Goal: Information Seeking & Learning: Learn about a topic

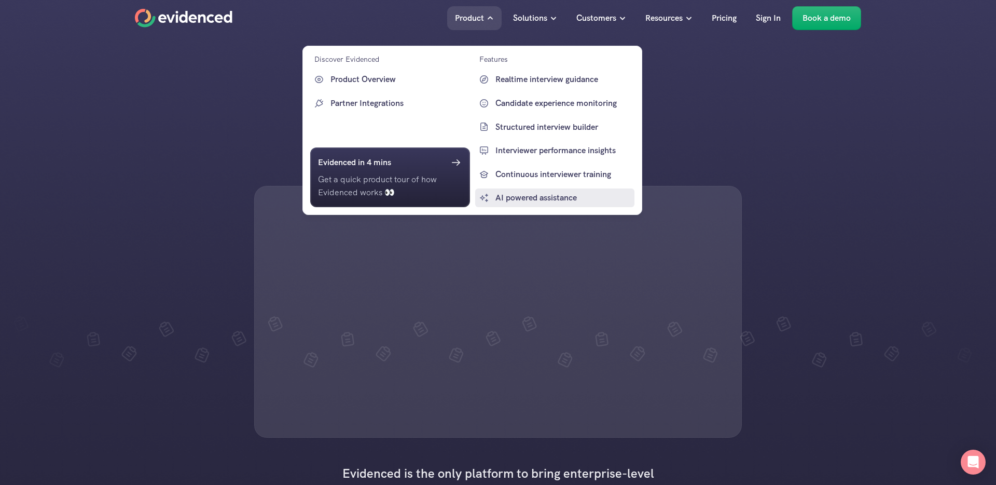
click at [518, 192] on p "AI powered assistance" at bounding box center [563, 197] width 137 height 13
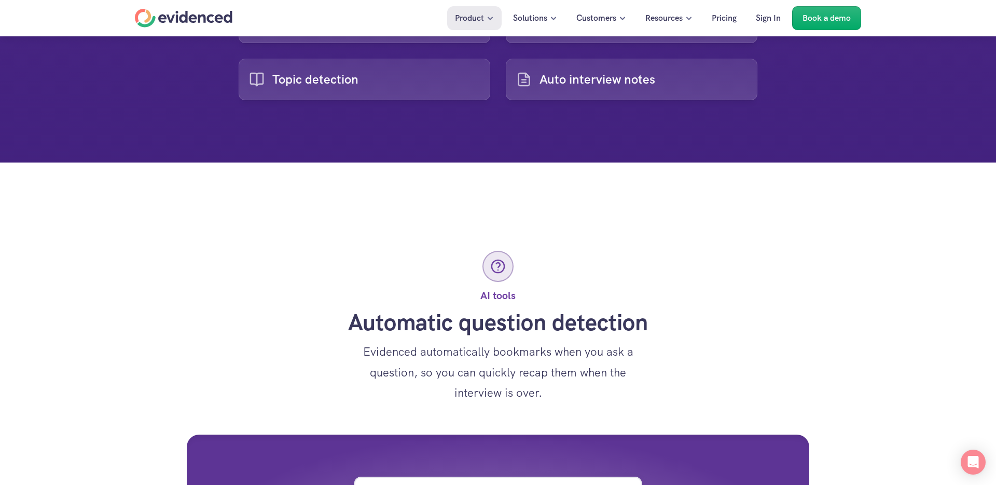
scroll to position [291, 0]
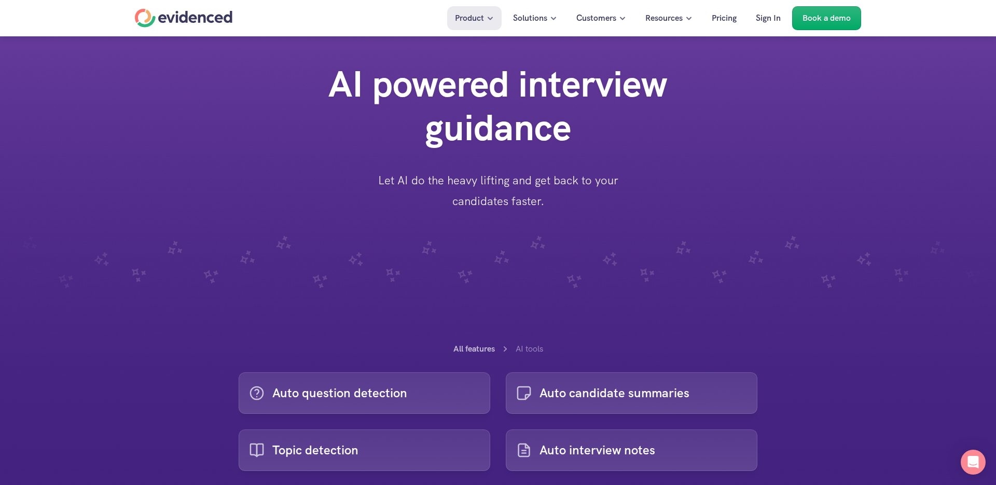
scroll to position [291, 0]
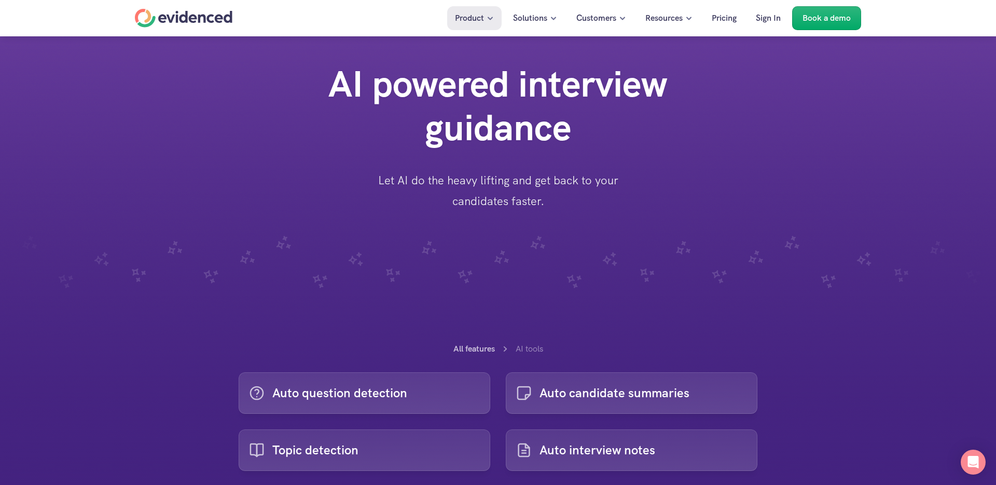
scroll to position [291, 0]
